Goal: Communication & Community: Participate in discussion

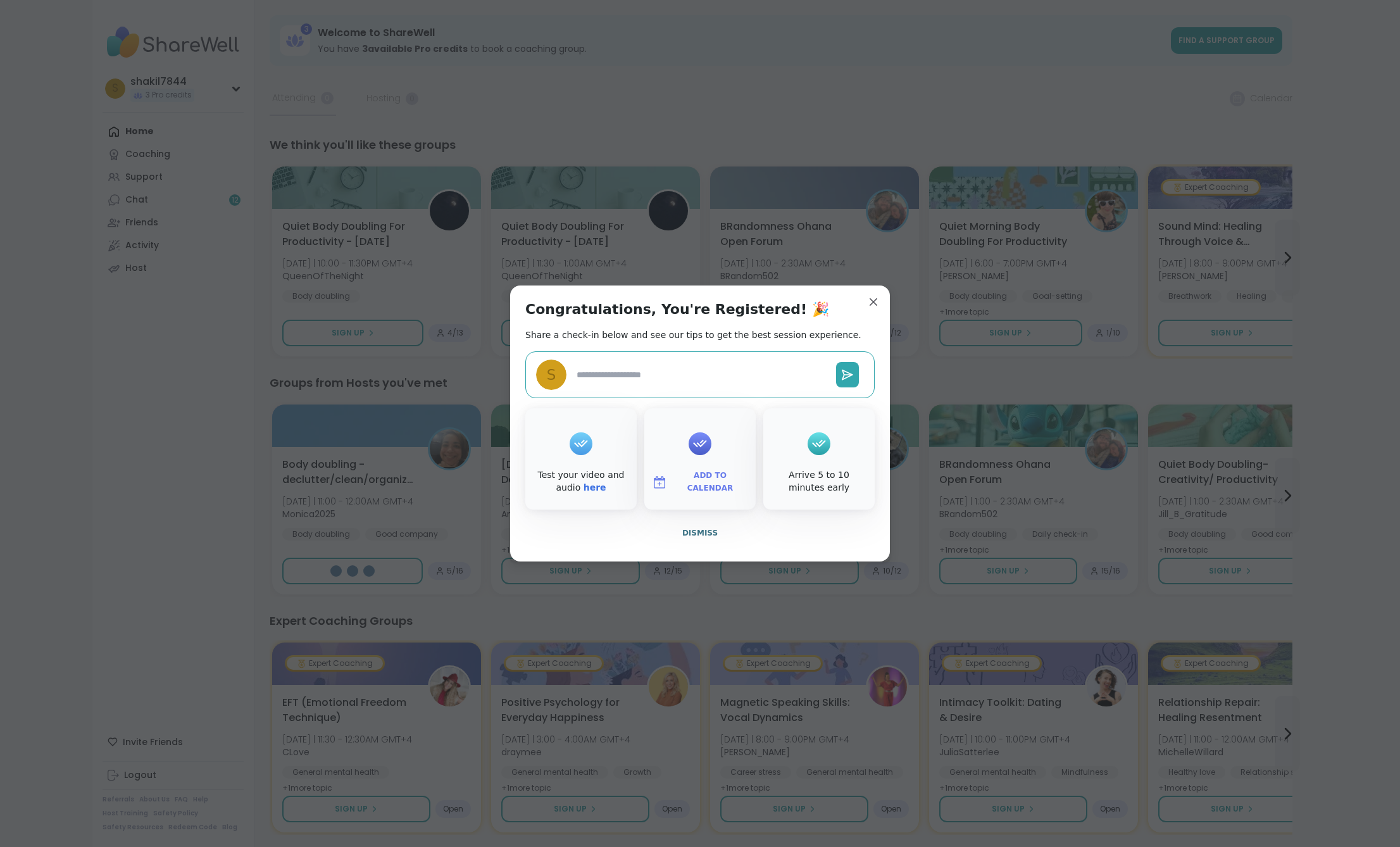
type textarea "*"
click at [618, 538] on button "Dismiss" at bounding box center [700, 532] width 349 height 27
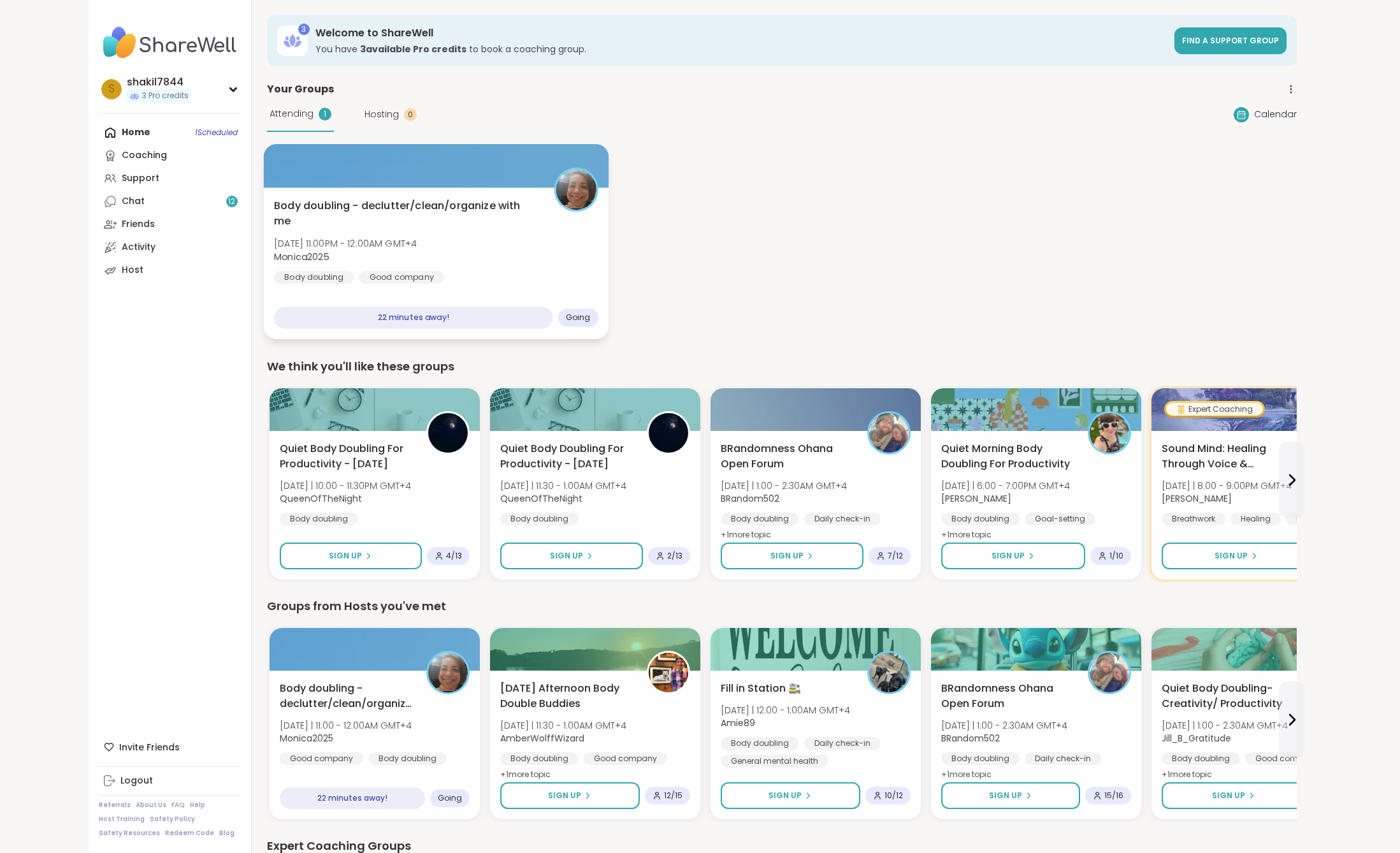
click at [402, 220] on div "Body doubling - declutter/clean/organize with me Wed, Oct 08 | 11:00PM - 12:00A…" at bounding box center [436, 242] width 324 height 86
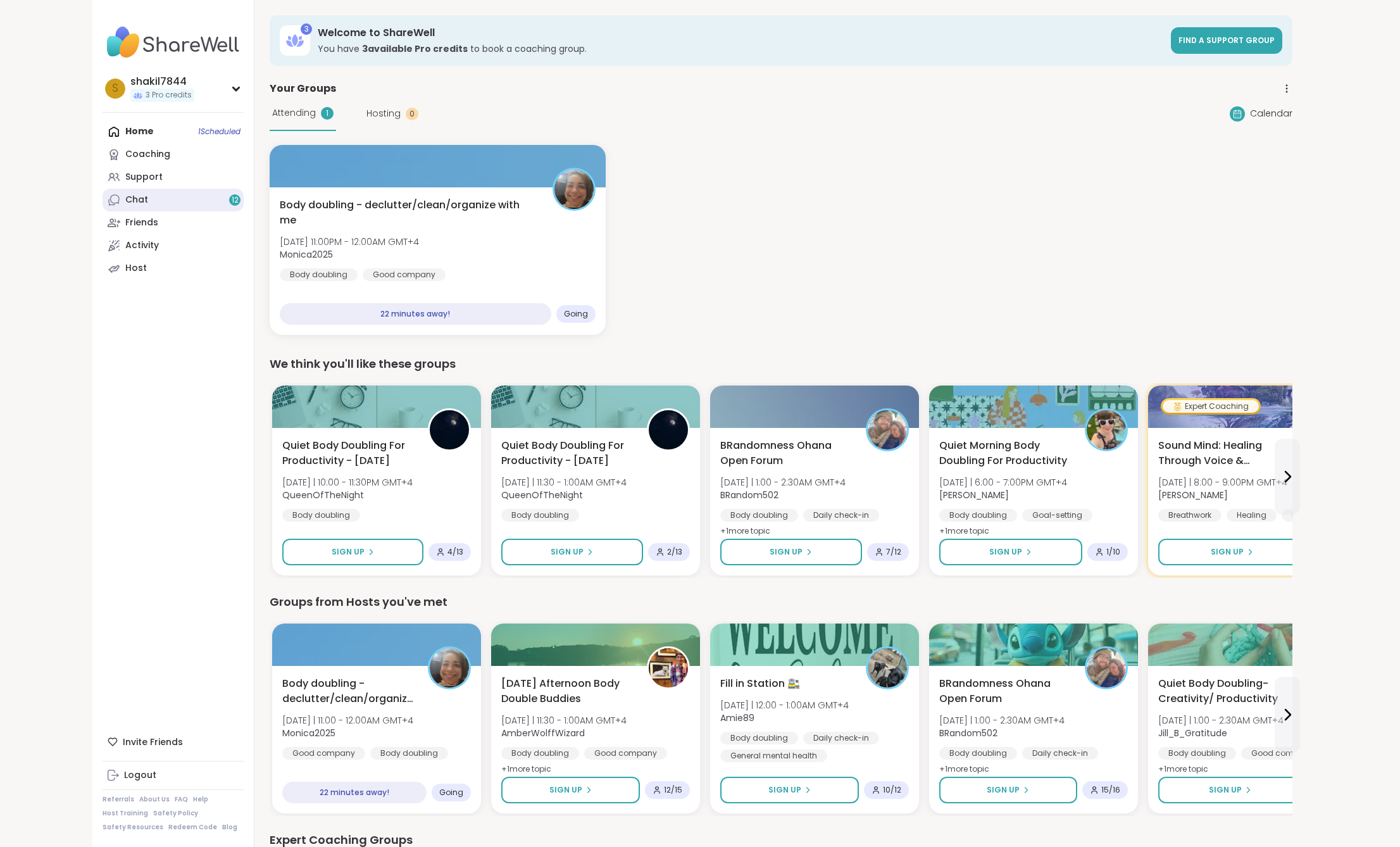
click at [125, 202] on div "Chat 12" at bounding box center [137, 200] width 23 height 13
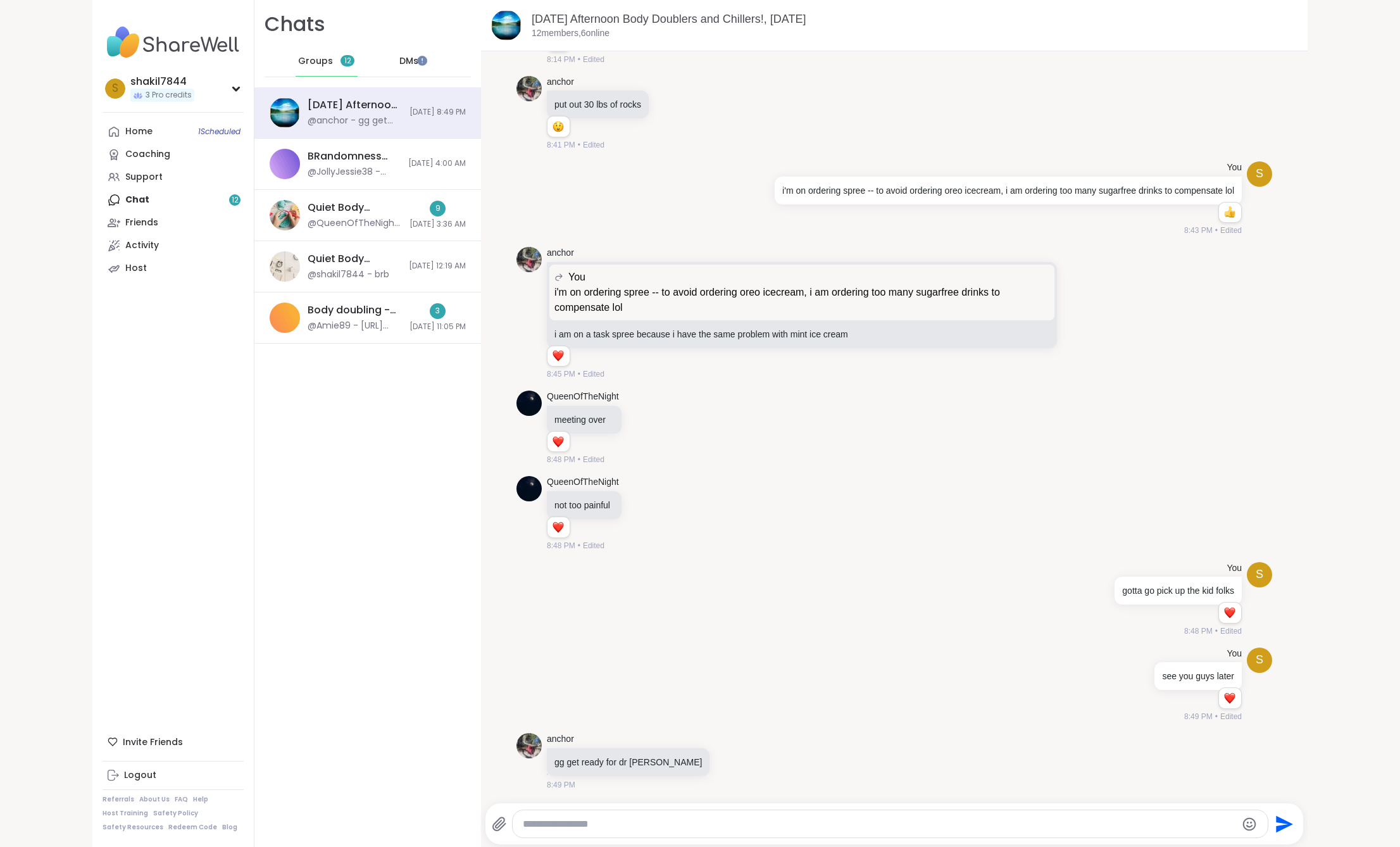
click at [399, 60] on span "DMs" at bounding box center [409, 61] width 19 height 13
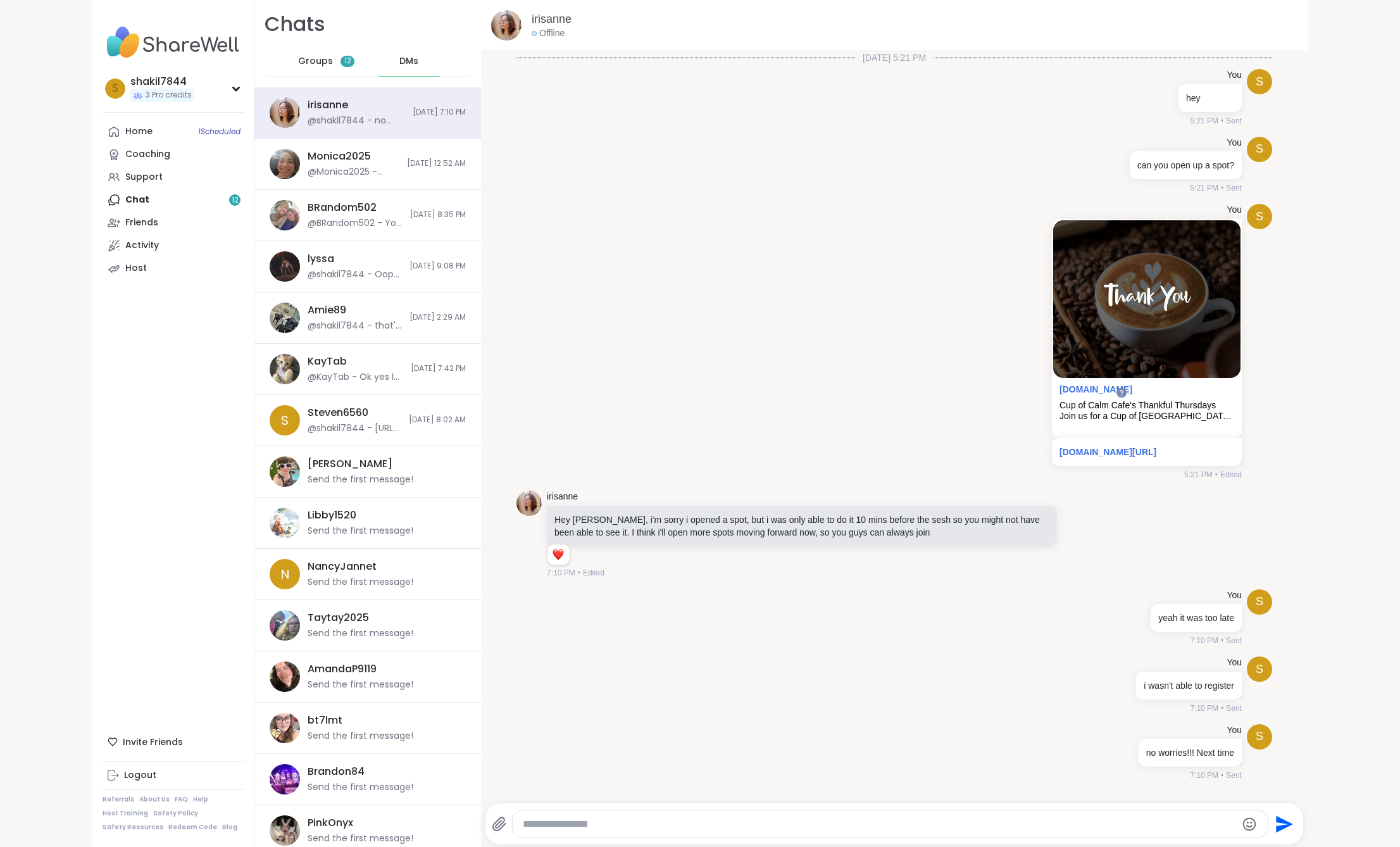
click at [344, 61] on span "12" at bounding box center [348, 61] width 7 height 11
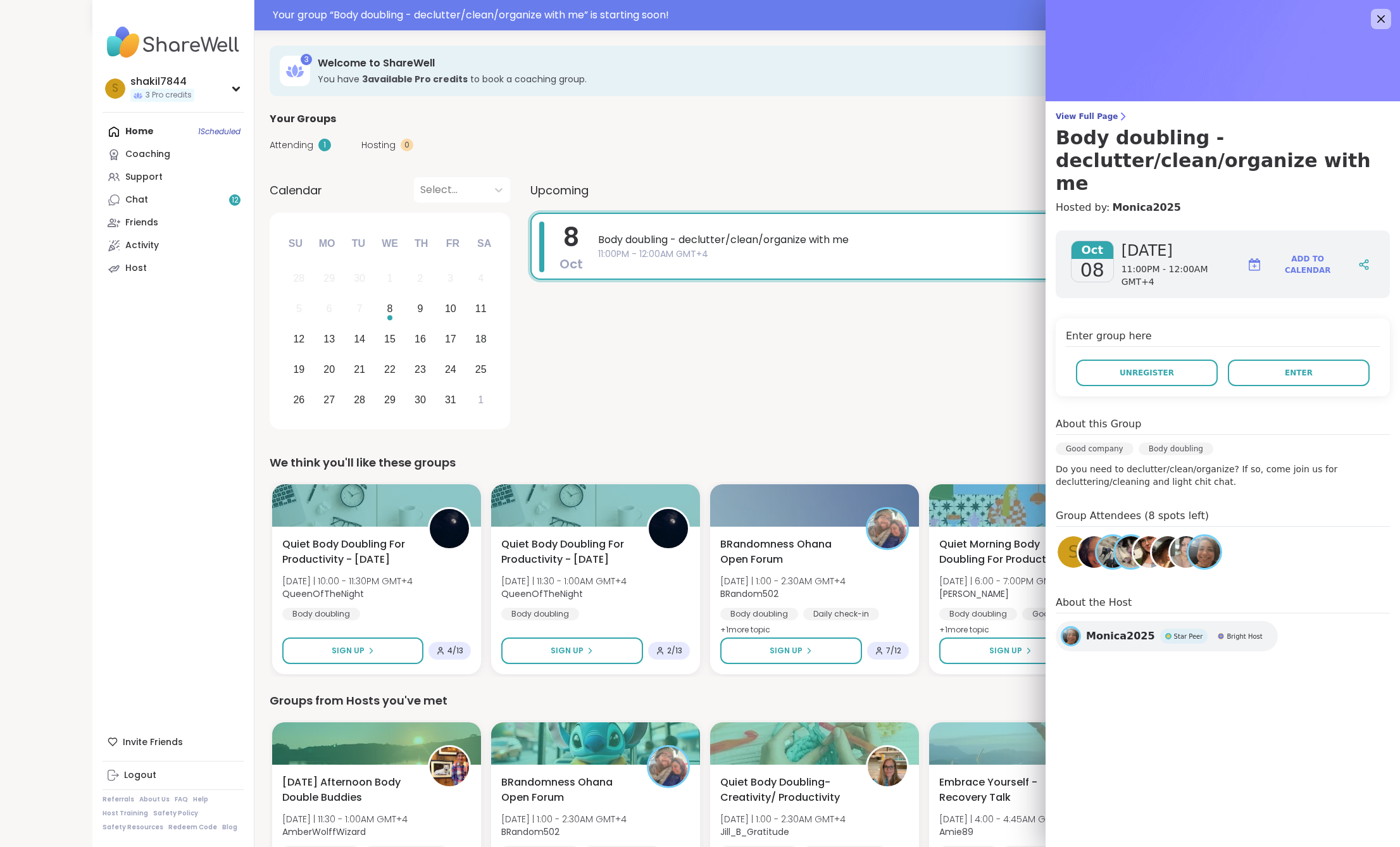
click at [1276, 359] on div "Enter group here Unregister Enter" at bounding box center [1223, 357] width 335 height 78
click at [1280, 360] on button "Enter" at bounding box center [1299, 373] width 142 height 27
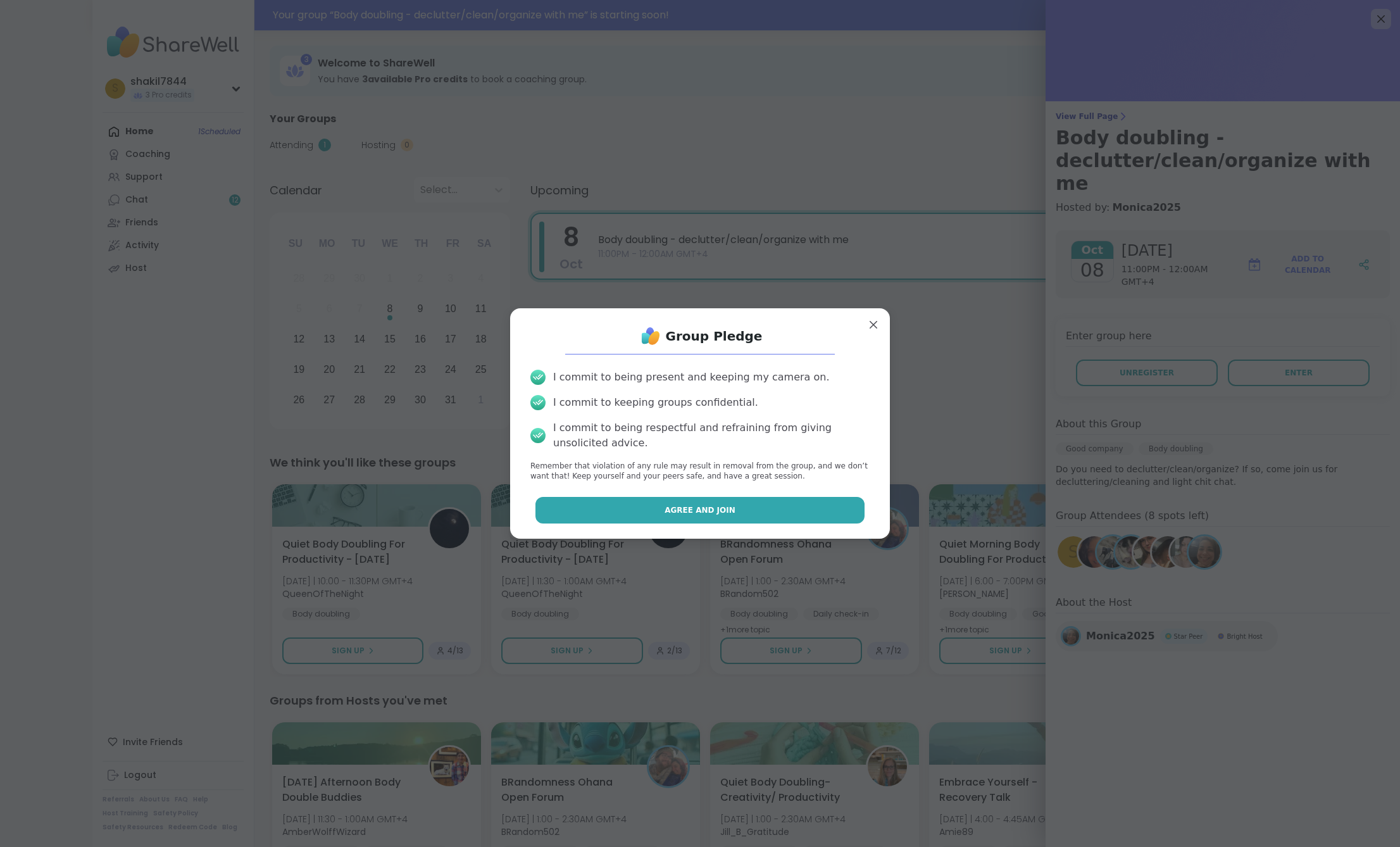
click at [812, 505] on button "Agree and Join" at bounding box center [700, 510] width 330 height 27
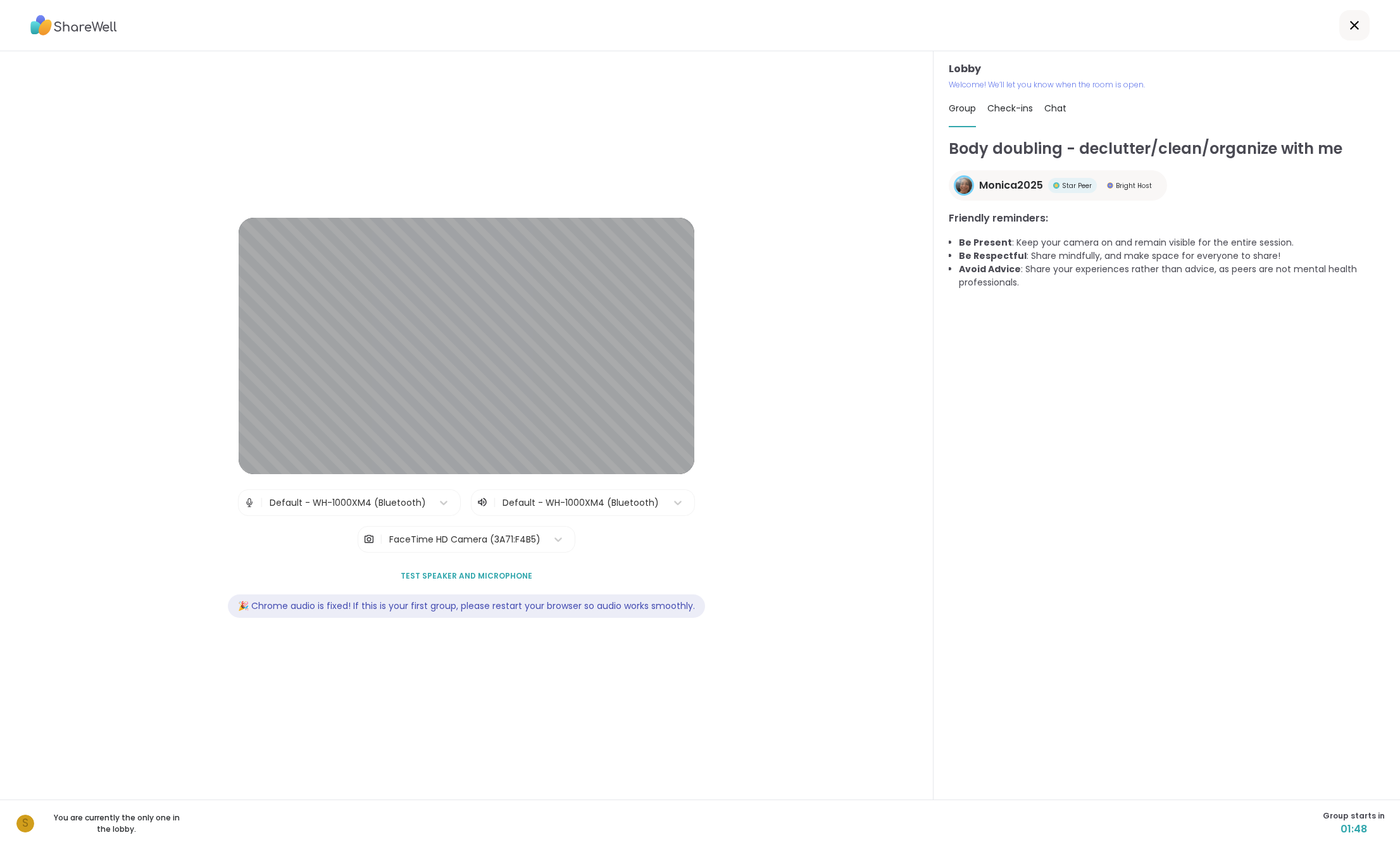
click at [1352, 24] on icon at bounding box center [1355, 25] width 15 height 15
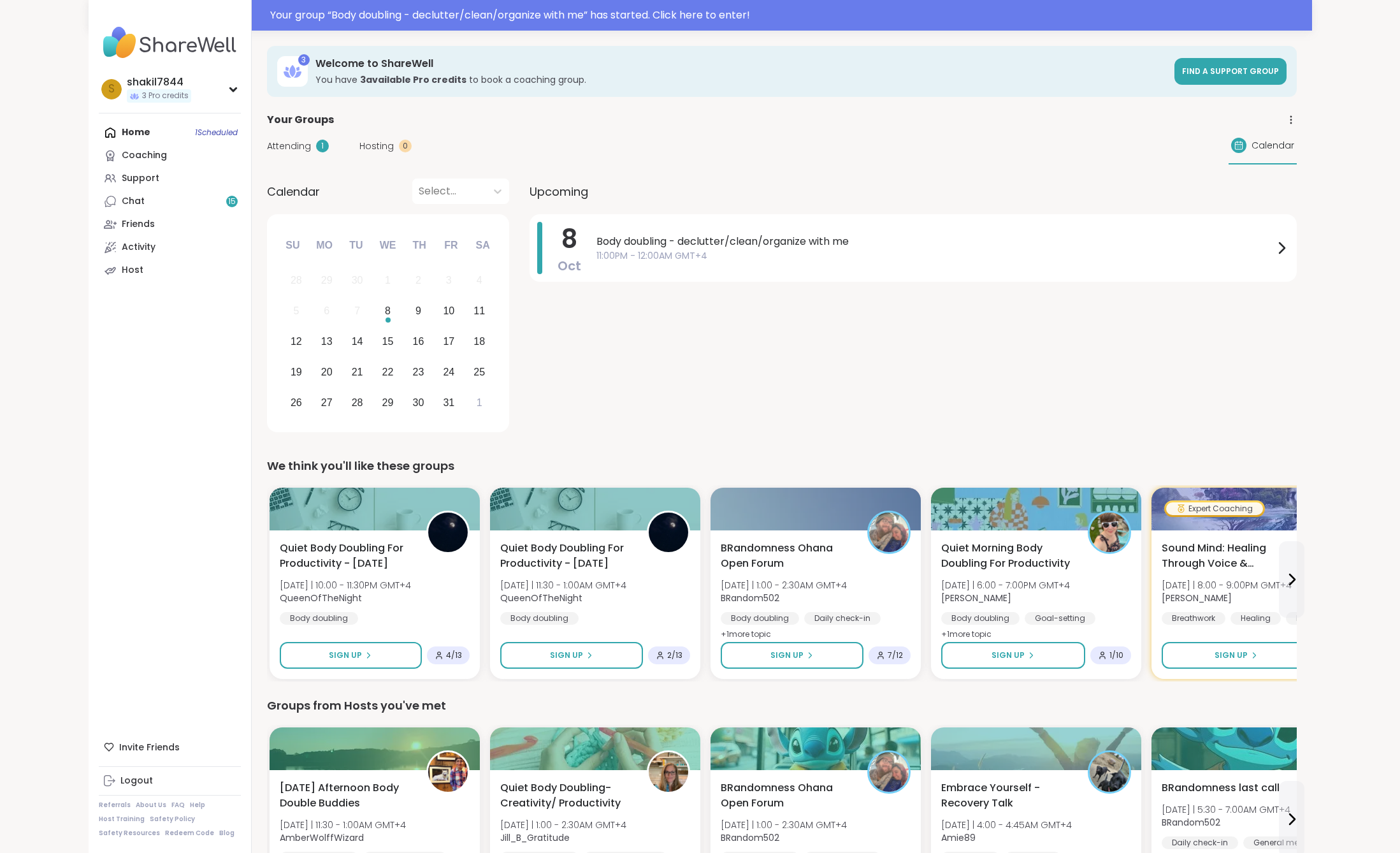
click at [995, 402] on div "[DATE] Body doubling - declutter/clean/organize with me 11:00PM - 12:00AM GMT+4" at bounding box center [913, 325] width 767 height 222
